Goal: Task Accomplishment & Management: Use online tool/utility

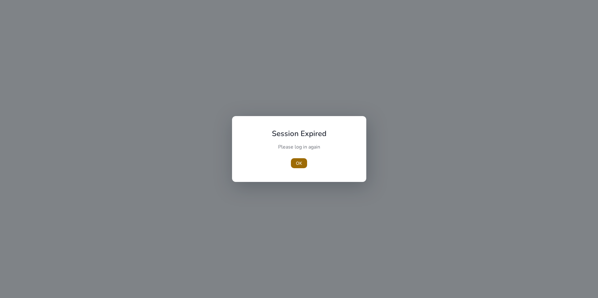
click at [300, 163] on span "OK" at bounding box center [299, 163] width 6 height 7
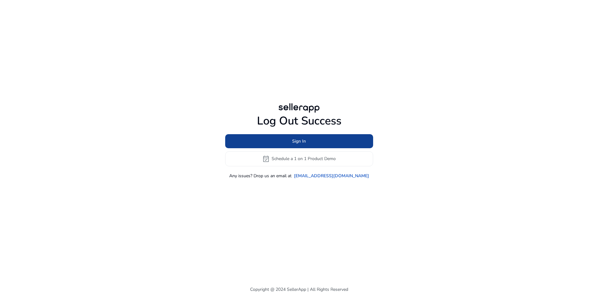
click at [312, 137] on span at bounding box center [299, 140] width 148 height 15
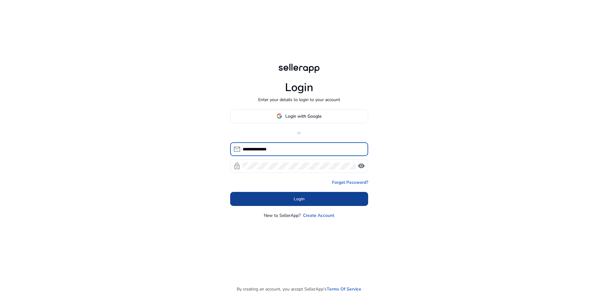
type input "**********"
click at [287, 198] on span at bounding box center [299, 198] width 138 height 15
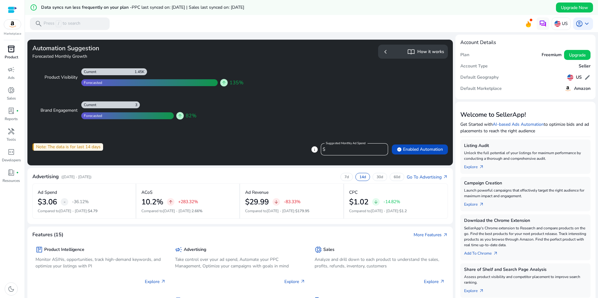
click at [9, 53] on div "inventory_2" at bounding box center [10, 49] width 17 height 10
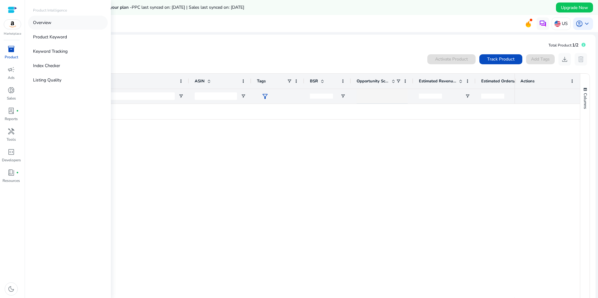
click at [65, 23] on link "Overview" at bounding box center [68, 23] width 80 height 14
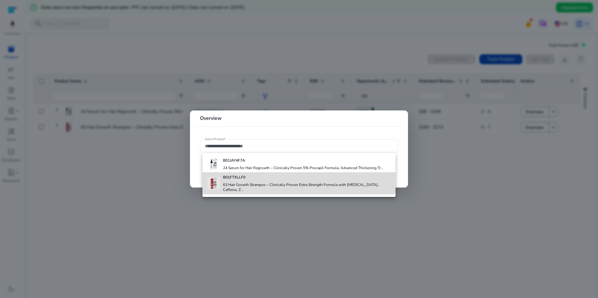
click at [256, 182] on div "B01FTXLLF0 63 Hair Growth Shampoo – Clinically Proven Extra Strength Formula wi…" at bounding box center [307, 183] width 168 height 22
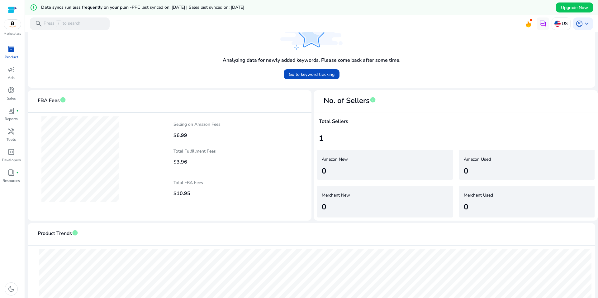
scroll to position [180, 0]
